Goal: Task Accomplishment & Management: Use online tool/utility

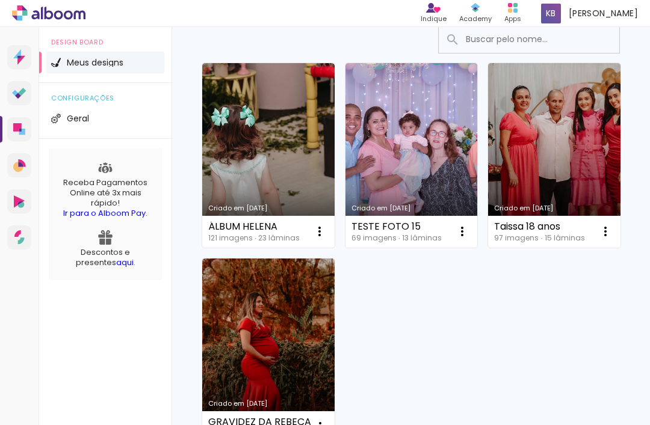
scroll to position [85, 0]
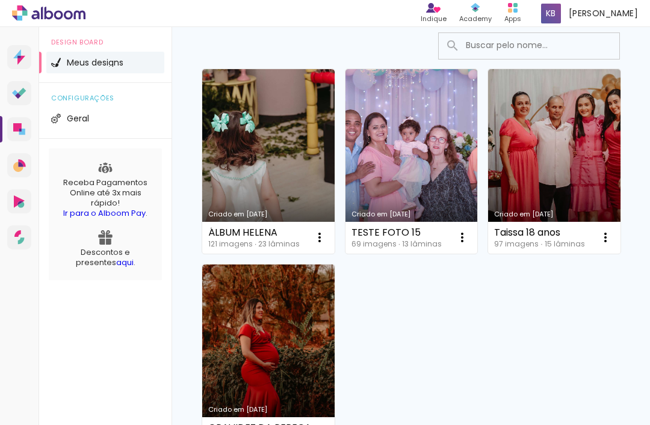
click at [318, 237] on iron-icon at bounding box center [319, 237] width 14 height 14
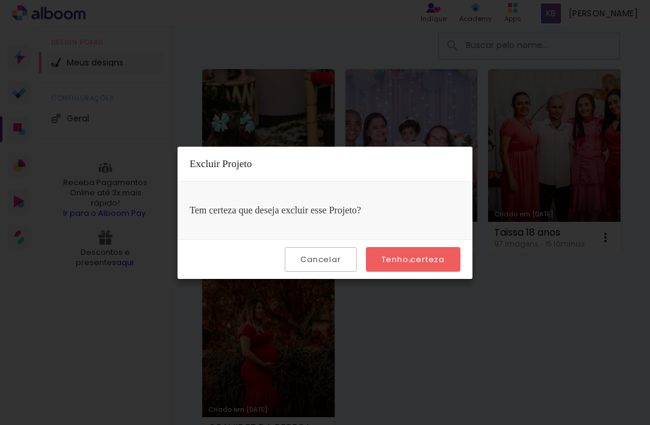
click at [0, 0] on slot "Tenho certeza" at bounding box center [0, 0] width 0 height 0
click at [410, 268] on paper-button "Tenho certeza" at bounding box center [413, 259] width 94 height 25
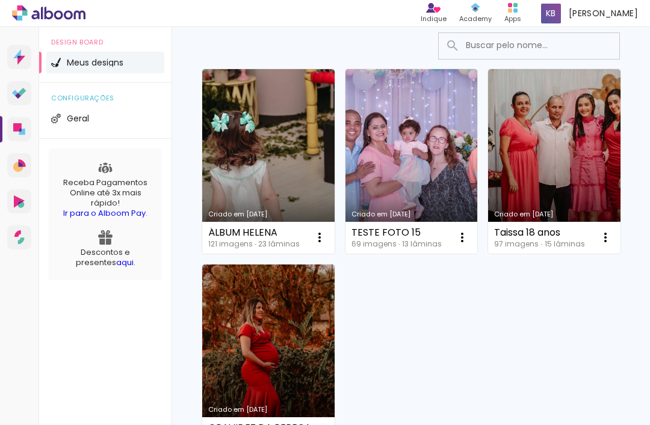
click at [411, 258] on div "Criado em 05/07/23 TESTE FOTO 15 69 imagens ∙ 13 lâminas Abrir Fazer uma cópia …" at bounding box center [410, 160] width 143 height 195
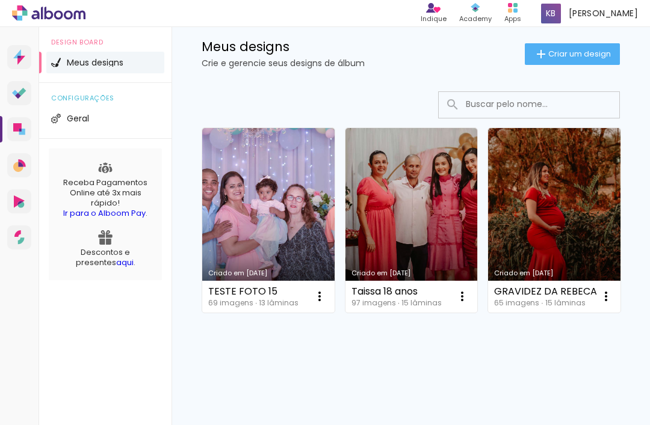
click at [463, 287] on paper-icon-button at bounding box center [462, 296] width 24 height 24
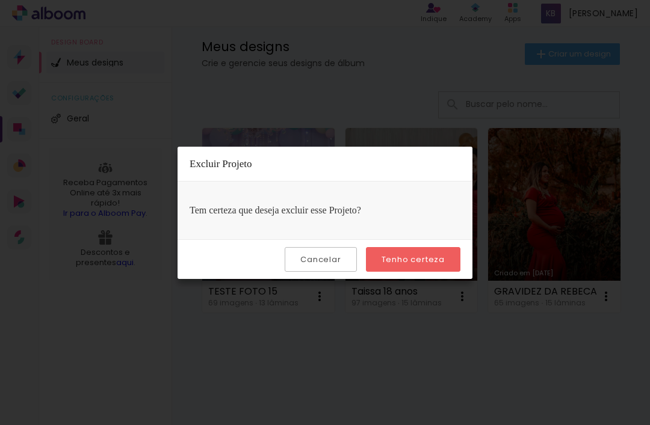
click at [0, 0] on slot "Tenho certeza" at bounding box center [0, 0] width 0 height 0
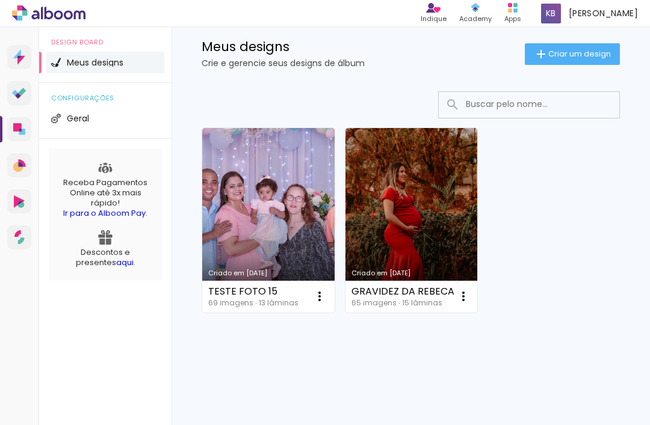
click at [327, 292] on iron-icon at bounding box center [319, 296] width 14 height 14
click at [327, 295] on iron-icon at bounding box center [319, 296] width 14 height 14
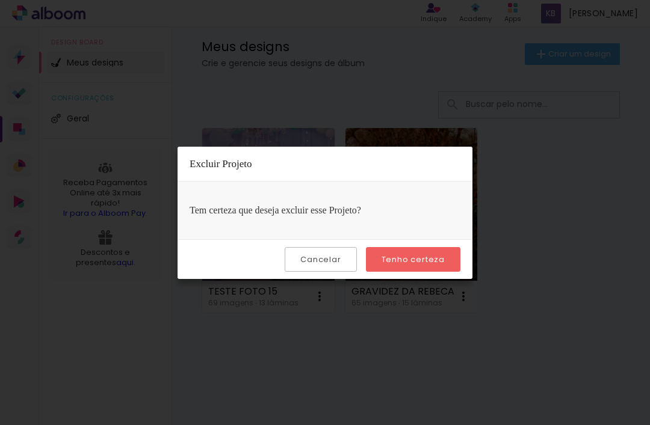
click at [444, 269] on paper-button "Tenho certeza" at bounding box center [413, 259] width 94 height 25
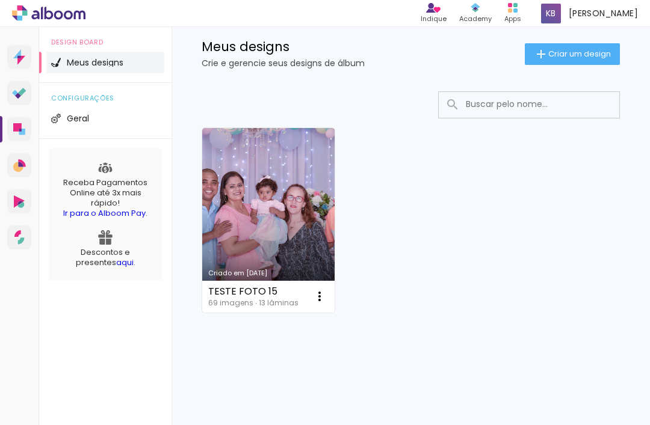
click at [424, 261] on div "Criado em 05/07/23 TESTE FOTO 15 69 imagens ∙ 13 lâminas Abrir Fazer uma cópia …" at bounding box center [410, 219] width 429 height 195
click at [487, 54] on span "Criar um design" at bounding box center [579, 54] width 63 height 8
click at [310, 296] on paper-icon-button at bounding box center [319, 296] width 24 height 24
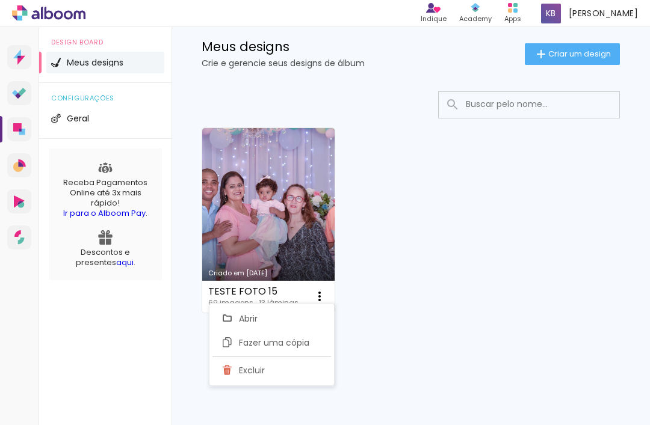
scroll to position [0, 0]
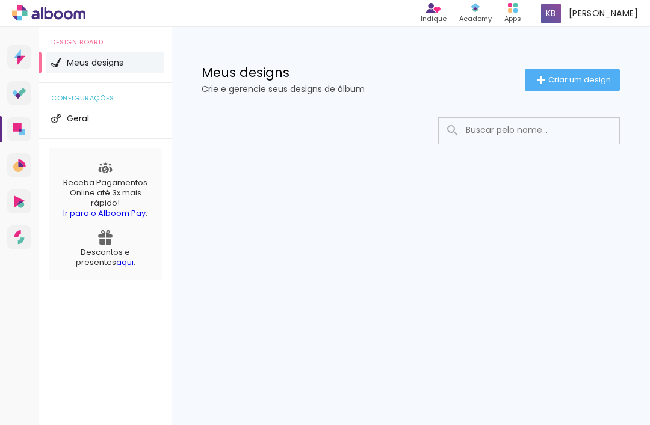
click at [487, 76] on span "Criar um design" at bounding box center [579, 80] width 63 height 8
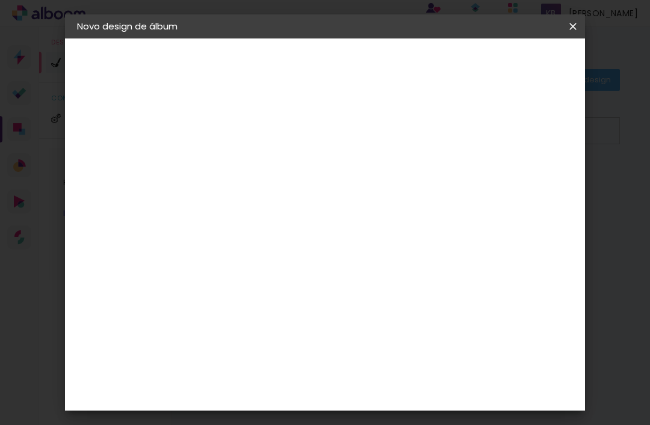
click at [274, 163] on input at bounding box center [274, 161] width 0 height 19
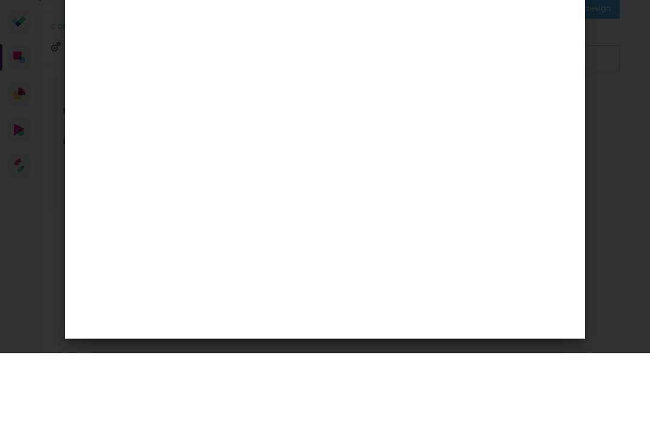
type input "s"
type input "Sati"
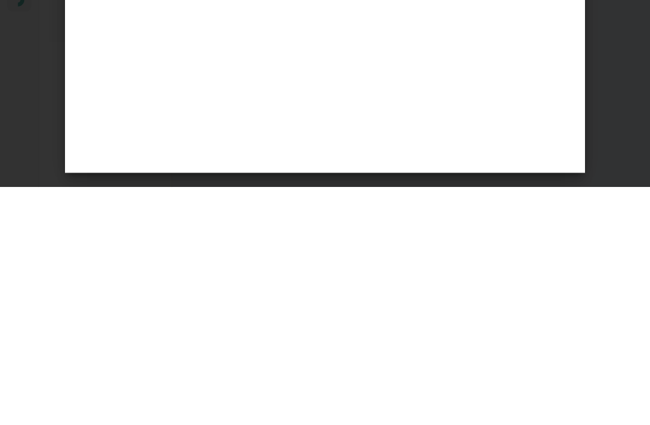
scroll to position [38, 0]
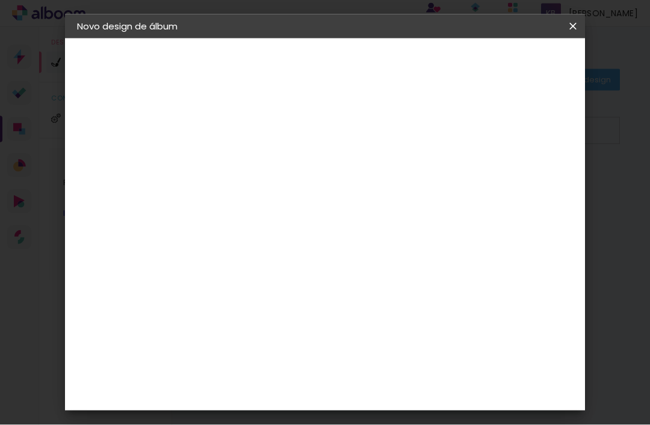
click at [397, 63] on paper-button "Avançar" at bounding box center [367, 64] width 59 height 20
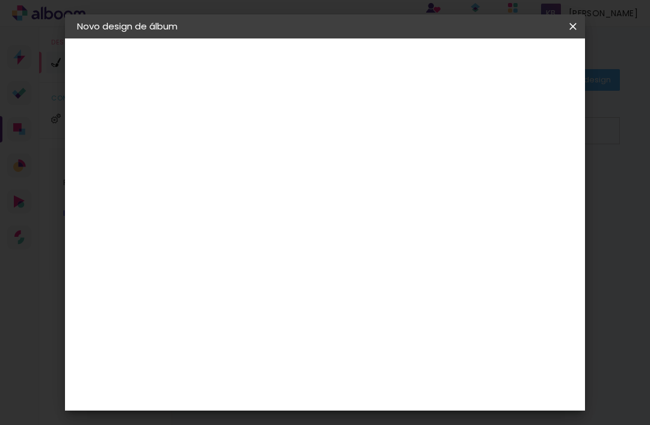
scroll to position [1006, 0]
click at [330, 381] on paper-item "Foto 15" at bounding box center [304, 396] width 130 height 31
click at [487, 71] on paper-button "Avançar" at bounding box center [469, 64] width 59 height 20
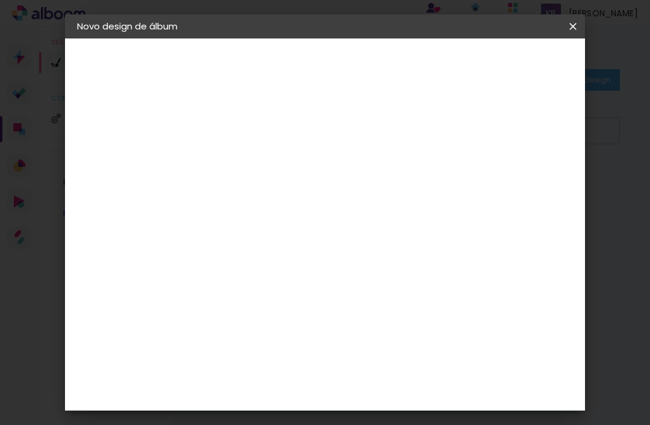
click at [355, 407] on span "20 × 20" at bounding box center [327, 423] width 56 height 32
click at [0, 0] on slot "Avançar" at bounding box center [0, 0] width 0 height 0
click at [487, 58] on paper-button "Iniciar design" at bounding box center [490, 68] width 57 height 29
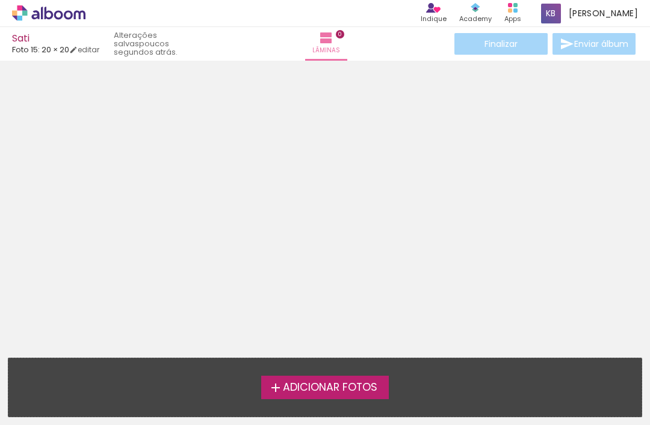
click at [339, 390] on span "Adicionar Fotos" at bounding box center [330, 388] width 94 height 11
click at [0, 0] on input "file" at bounding box center [0, 0] width 0 height 0
click at [334, 383] on span "Adicionar Fotos" at bounding box center [330, 388] width 94 height 11
click at [0, 0] on input "file" at bounding box center [0, 0] width 0 height 0
click at [299, 396] on label "Adicionar Fotos" at bounding box center [325, 387] width 128 height 23
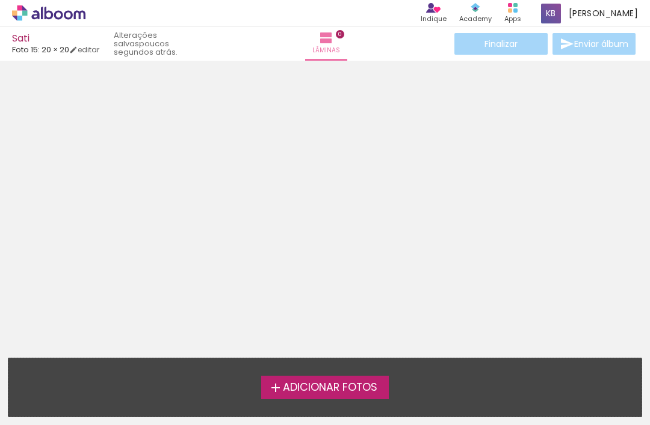
click at [0, 0] on input "file" at bounding box center [0, 0] width 0 height 0
click at [363, 399] on label "Adicionar Fotos" at bounding box center [325, 387] width 128 height 23
click at [0, 0] on input "file" at bounding box center [0, 0] width 0 height 0
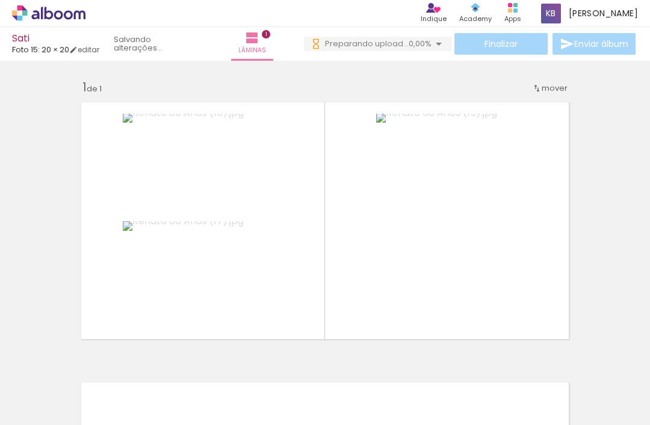
click at [487, 385] on quentale-thumb at bounding box center [591, 384] width 67 height 69
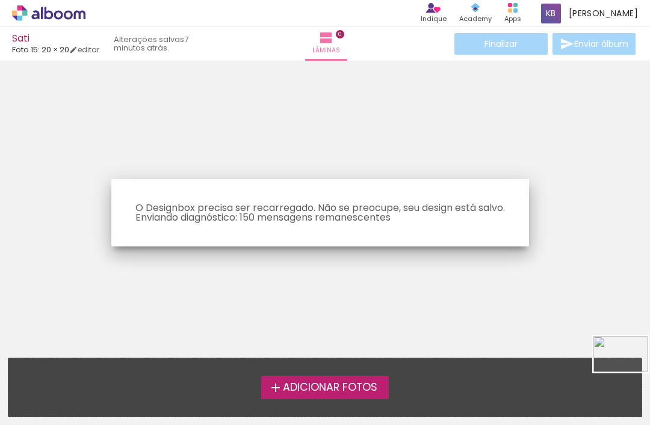
scroll to position [38, 0]
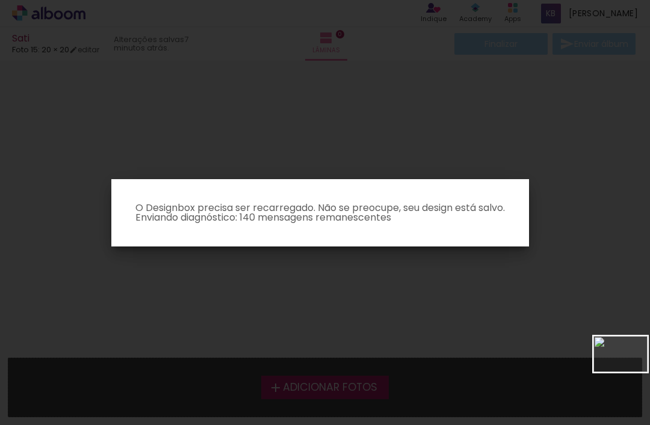
click at [487, 365] on iron-overlay-backdrop at bounding box center [325, 212] width 650 height 425
click at [263, 156] on iron-overlay-backdrop at bounding box center [325, 212] width 650 height 425
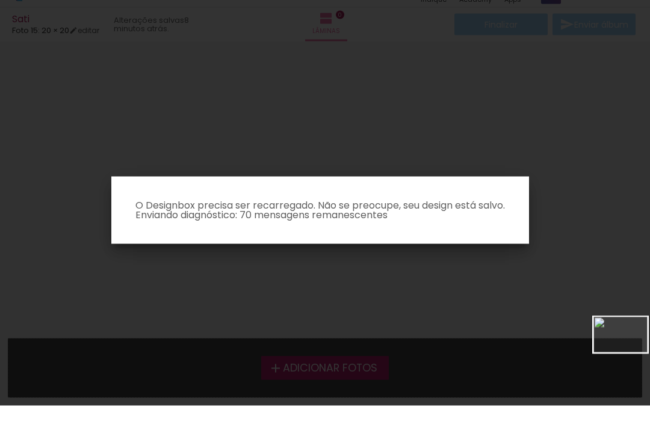
scroll to position [38, 0]
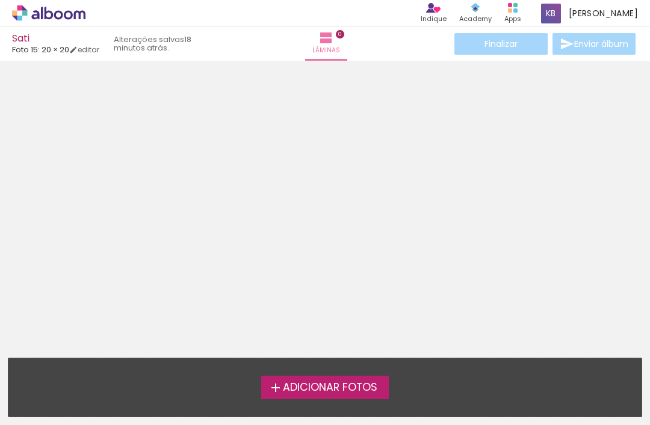
click at [96, 50] on link "editar" at bounding box center [84, 50] width 30 height 10
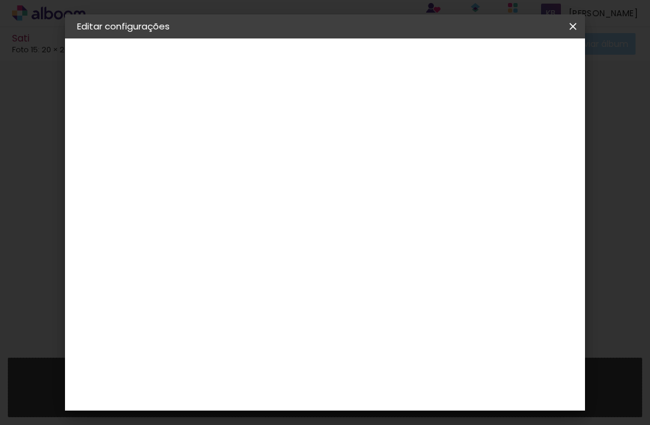
click at [152, 158] on paper-button "Foto 15" at bounding box center [143, 149] width 132 height 24
click at [365, 201] on div at bounding box center [304, 200] width 121 height 1
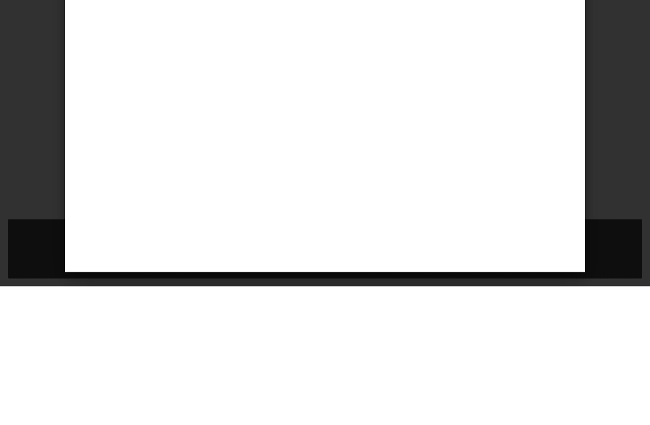
type input "f"
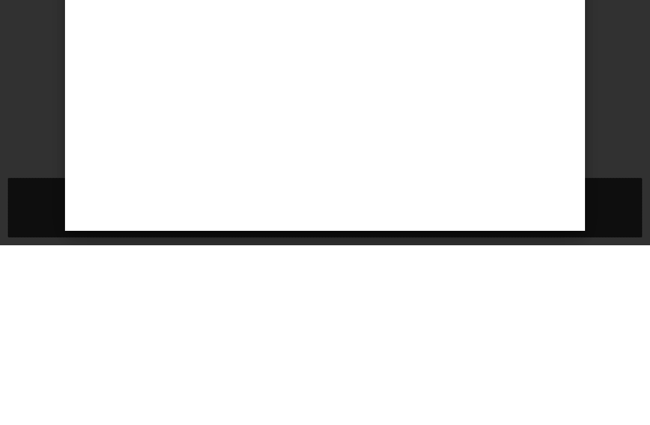
type input "l"
type input "L"
type input "foto 15"
type paper-input "foto 15"
click at [304, 206] on paper-input-container "foto 15" at bounding box center [292, 192] width 106 height 27
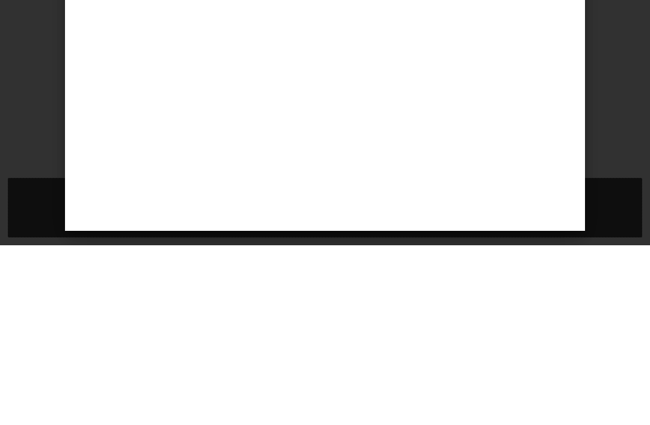
scroll to position [38, 0]
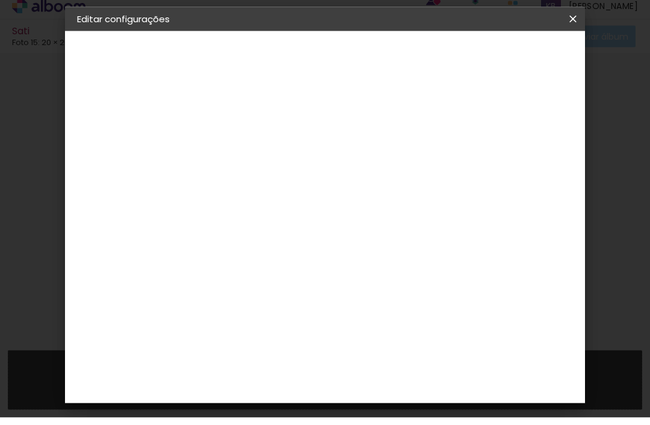
click at [0, 0] on slot "Avançar" at bounding box center [0, 0] width 0 height 0
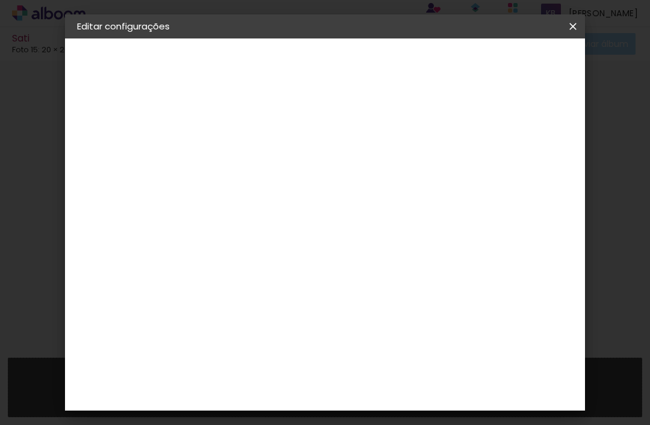
scroll to position [310, 0]
click at [355, 319] on span "20 × 20" at bounding box center [327, 335] width 56 height 32
click at [0, 0] on slot "Avançar" at bounding box center [0, 0] width 0 height 0
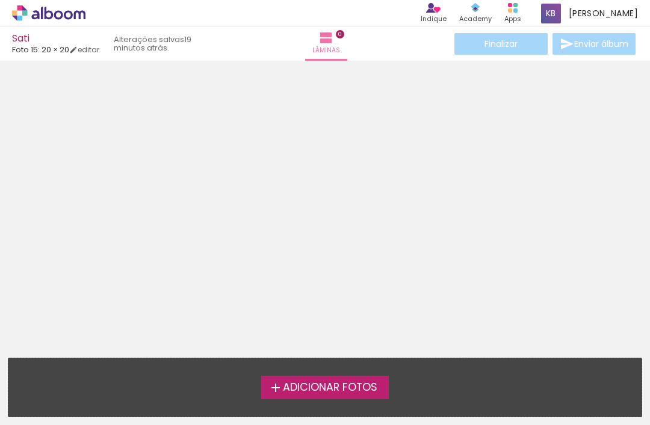
click at [352, 383] on span "Adicionar Fotos" at bounding box center [330, 388] width 94 height 11
click at [0, 0] on input "file" at bounding box center [0, 0] width 0 height 0
click at [369, 383] on span "Adicionar Fotos" at bounding box center [330, 388] width 94 height 11
click at [0, 0] on input "file" at bounding box center [0, 0] width 0 height 0
click at [339, 383] on span "Adicionar Fotos" at bounding box center [330, 388] width 94 height 11
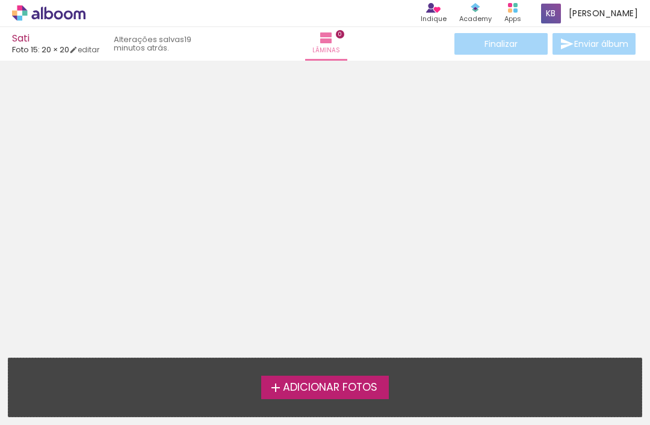
click at [0, 0] on input "file" at bounding box center [0, 0] width 0 height 0
click at [262, 376] on label "Adicionar Fotos" at bounding box center [325, 387] width 128 height 23
click at [0, 0] on input "file" at bounding box center [0, 0] width 0 height 0
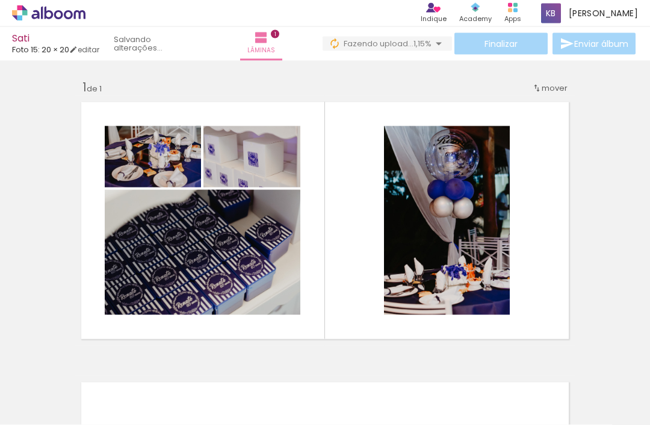
scroll to position [28, 0]
click at [122, 391] on quentale-thumb at bounding box center [120, 384] width 67 height 69
click at [188, 389] on quentale-thumb at bounding box center [187, 384] width 67 height 69
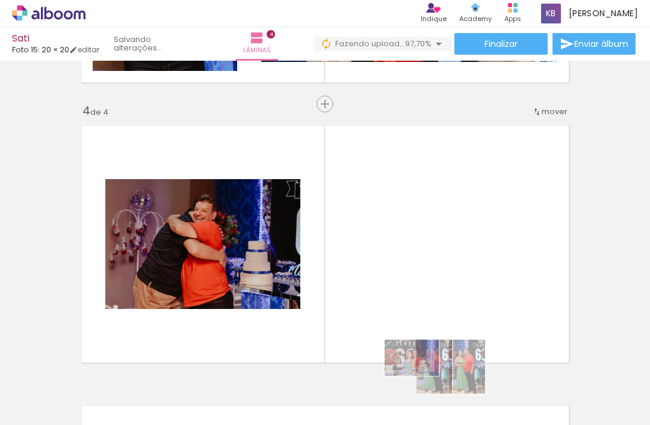
scroll to position [0, 591]
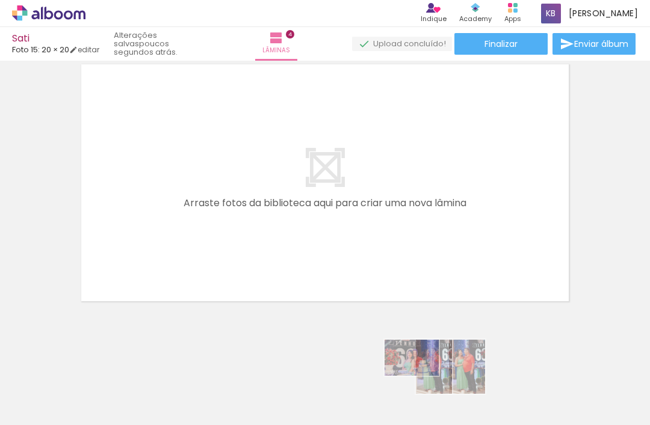
scroll to position [1159, 0]
type input "Não utilizadas"
click at [60, 388] on div at bounding box center [39, 387] width 62 height 20
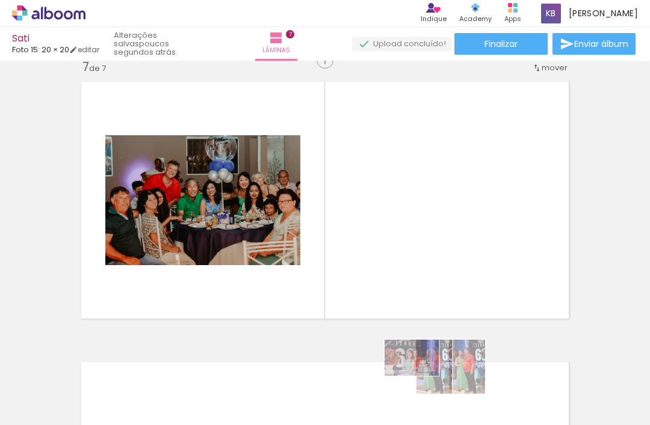
scroll to position [1697, 0]
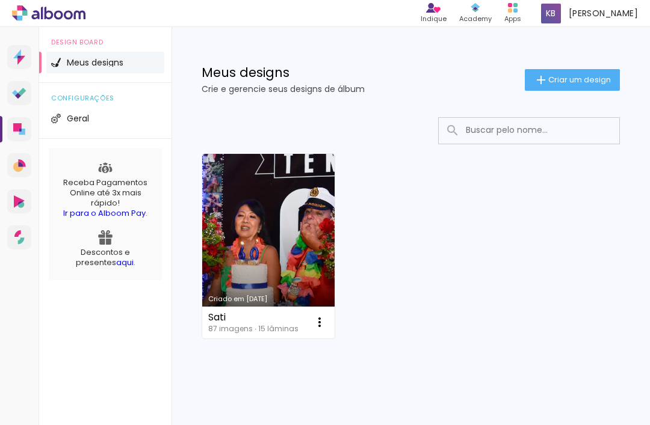
click at [279, 234] on link "Criado em [DATE]" at bounding box center [268, 246] width 132 height 185
